Goal: Task Accomplishment & Management: Manage account settings

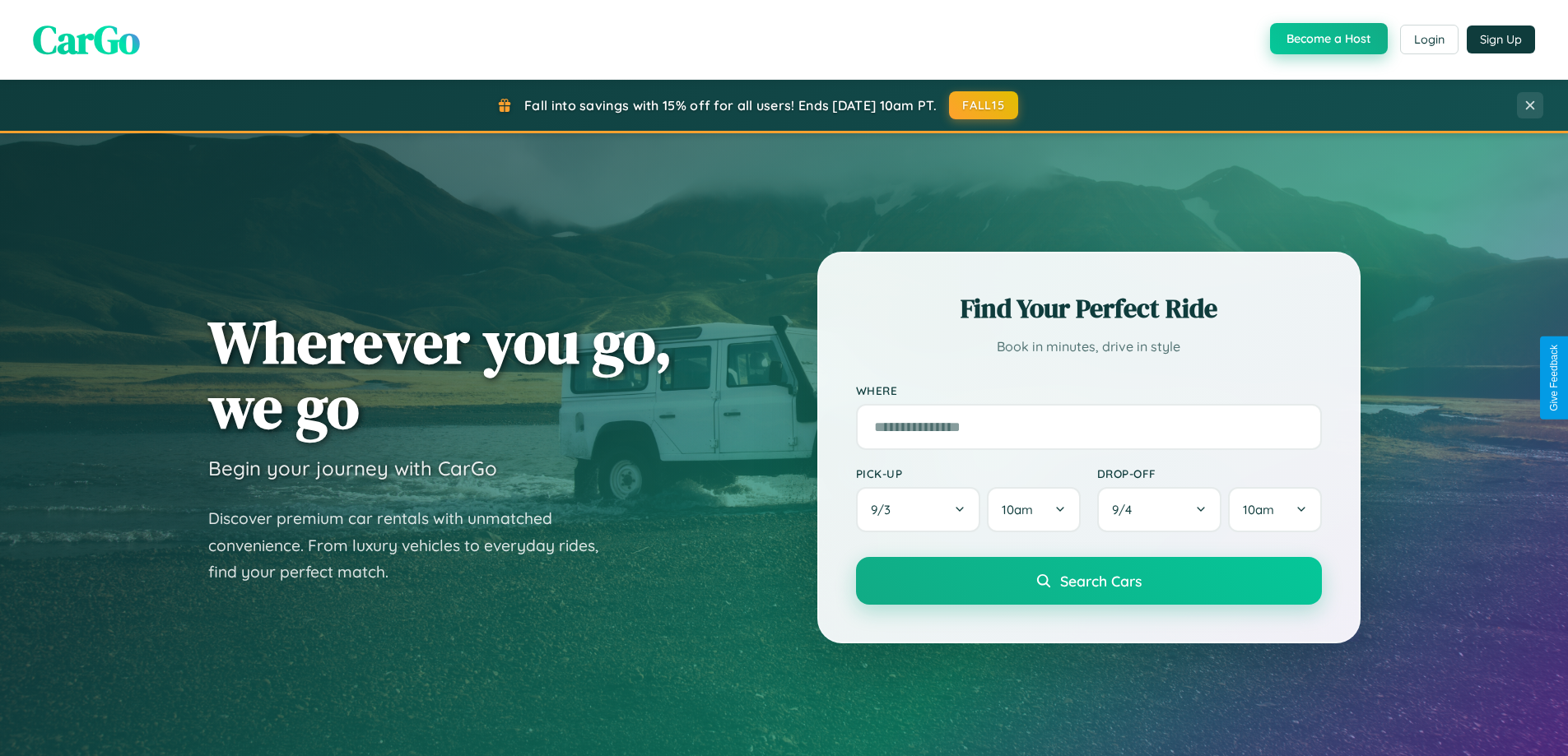
click at [1327, 39] on button "Become a Host" at bounding box center [1328, 39] width 118 height 32
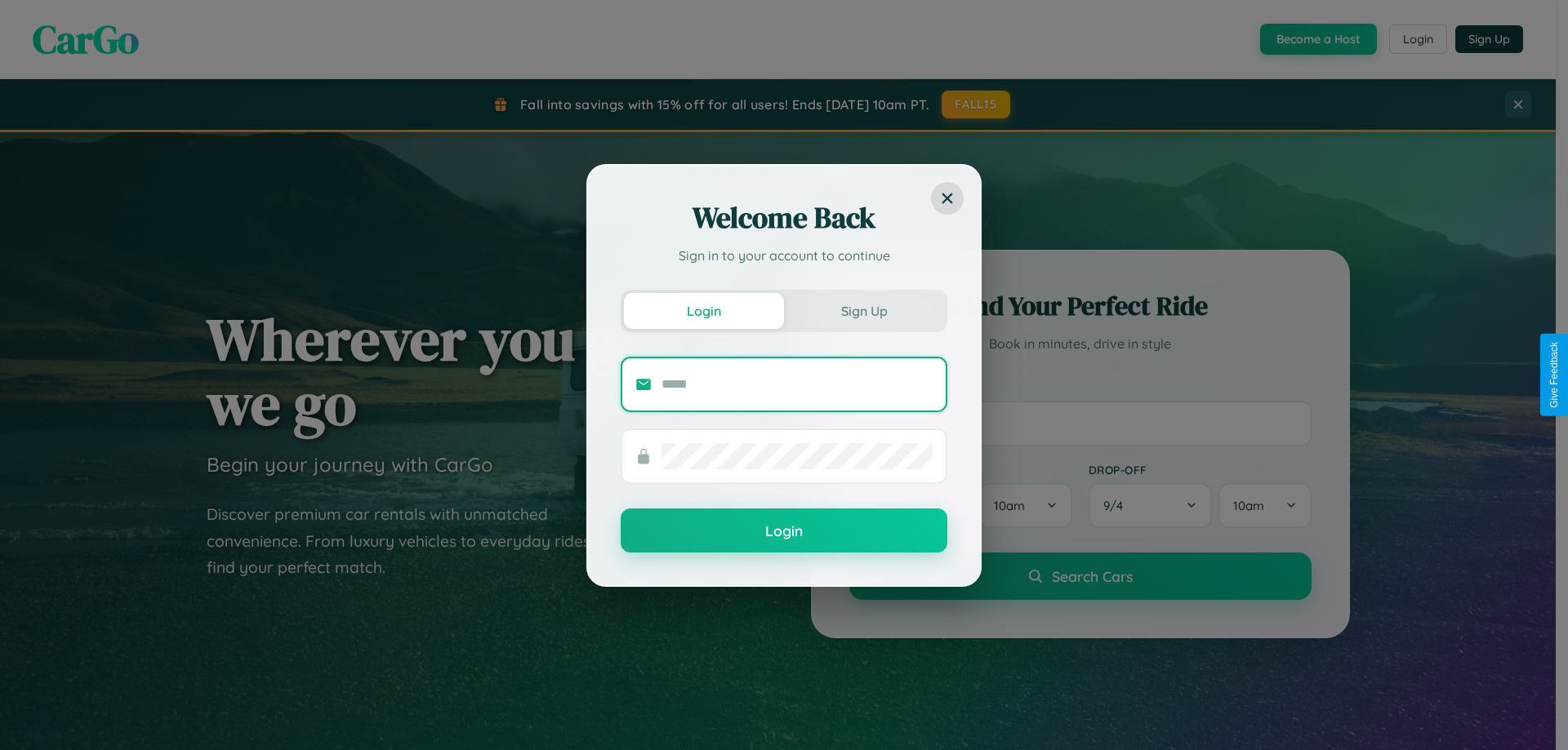
click at [797, 383] on input "text" at bounding box center [796, 384] width 271 height 26
type input "**********"
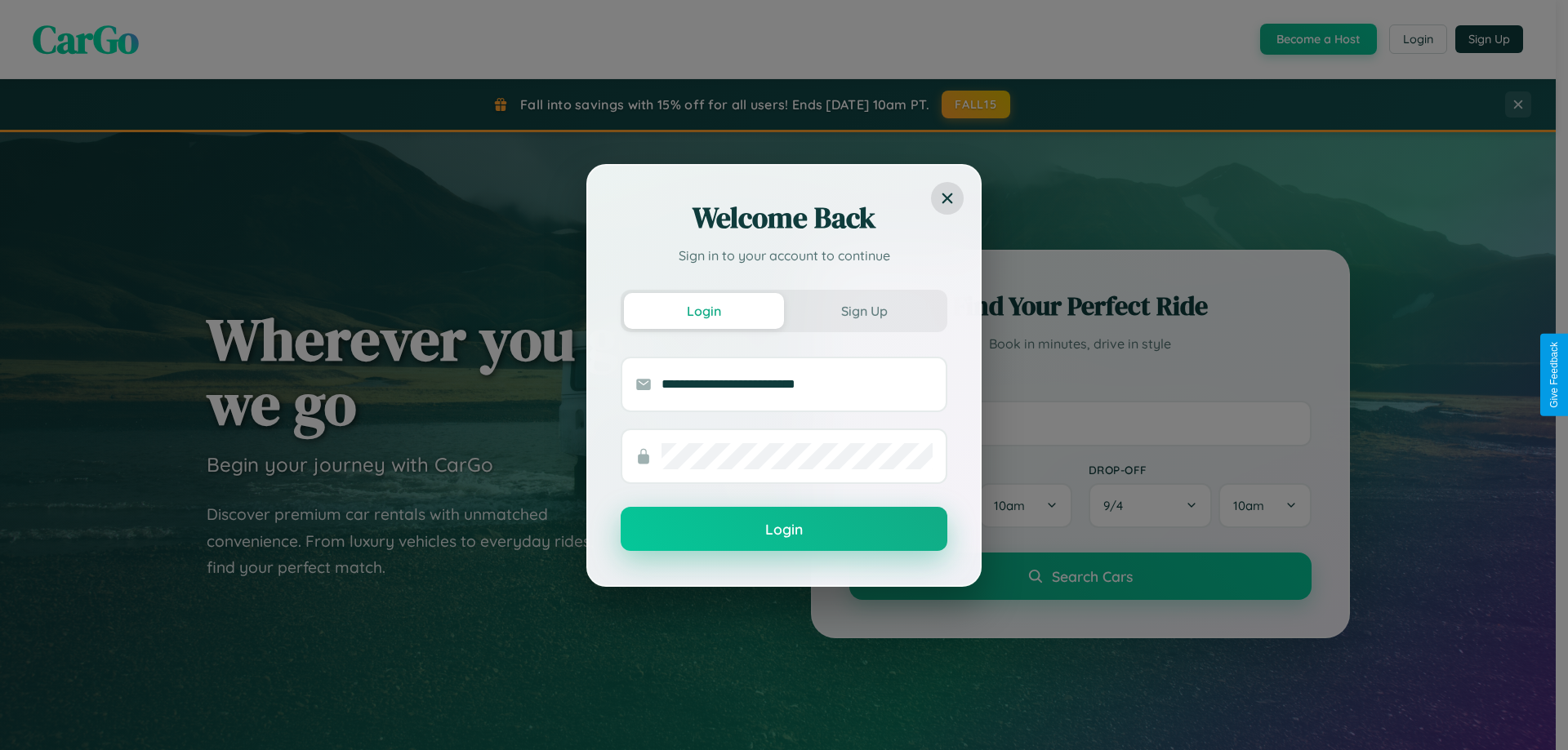
click at [784, 529] on button "Login" at bounding box center [784, 529] width 326 height 44
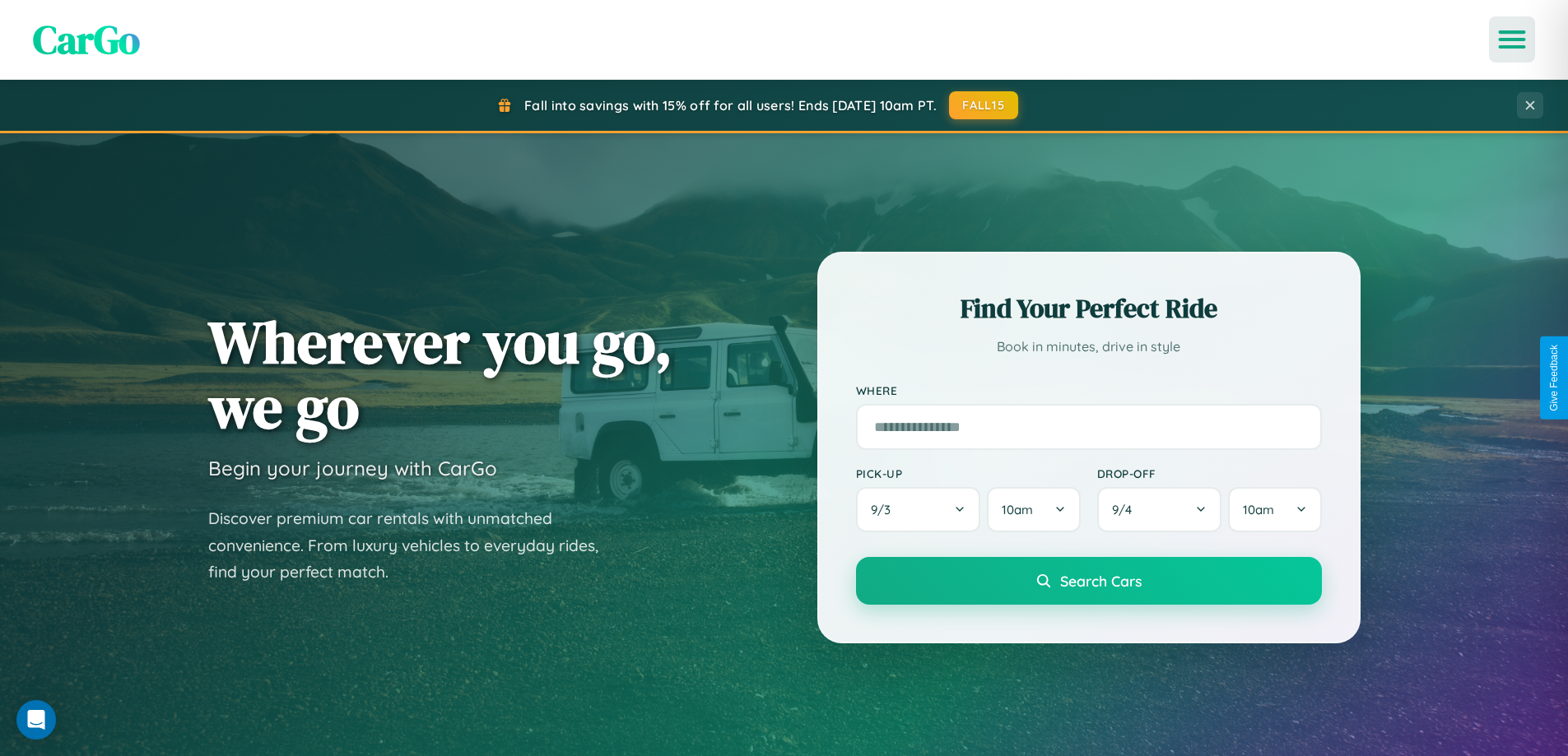
click at [1512, 40] on icon "Open menu" at bounding box center [1512, 40] width 24 height 15
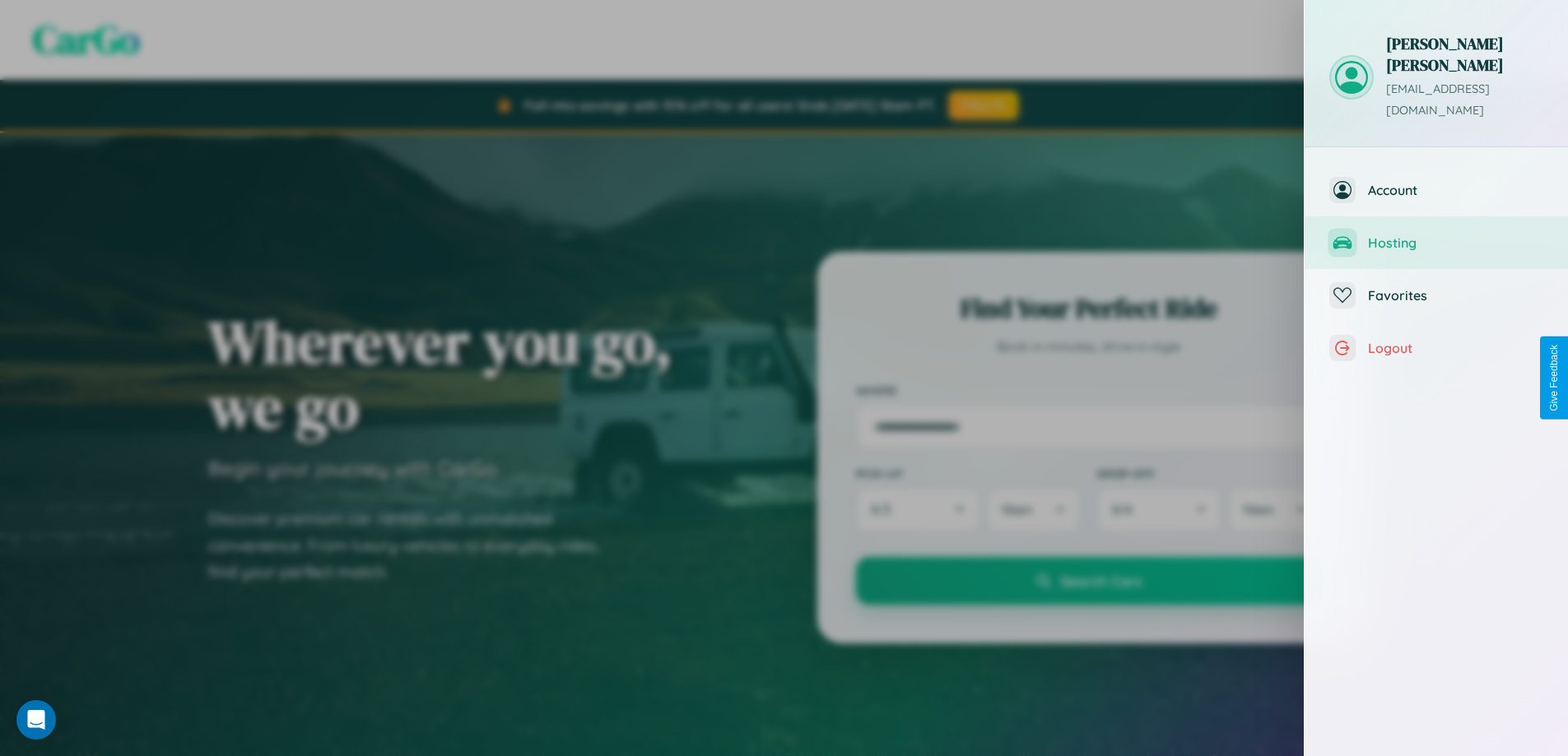
click at [1436, 234] on span "Hosting" at bounding box center [1455, 243] width 175 height 17
